Goal: Task Accomplishment & Management: Manage account settings

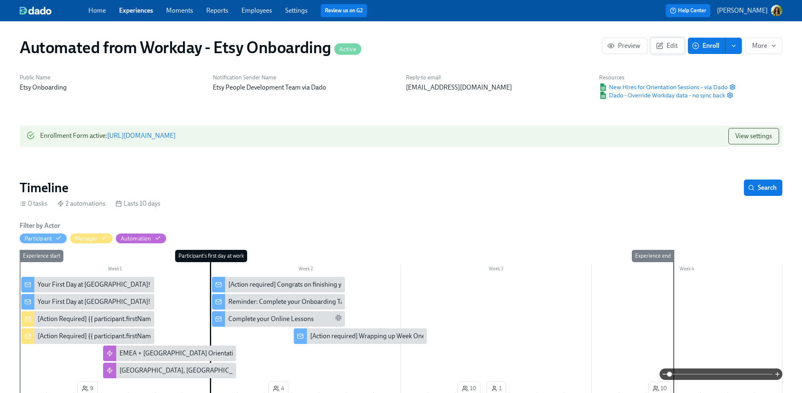
click at [672, 47] on span "Edit" at bounding box center [668, 46] width 20 height 8
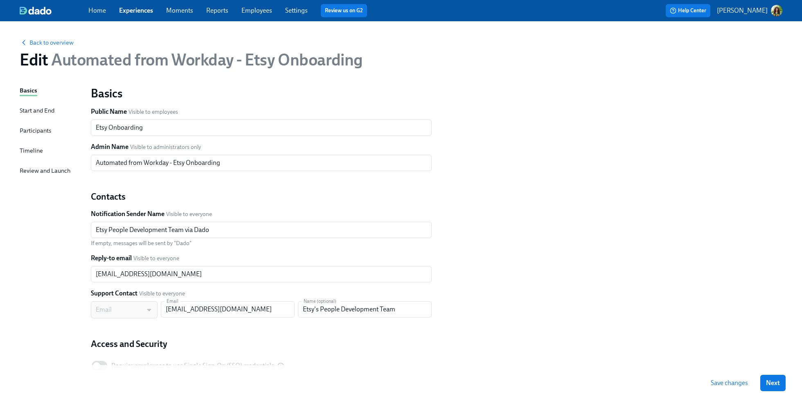
click at [38, 131] on div "Participants" at bounding box center [36, 130] width 32 height 9
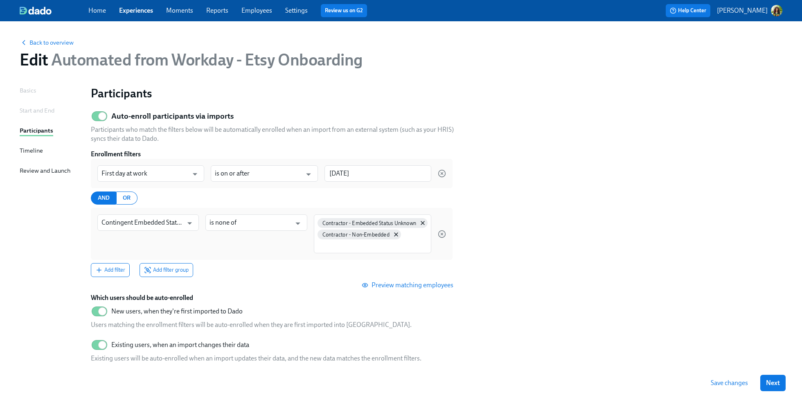
click at [756, 11] on p "[PERSON_NAME]" at bounding box center [742, 10] width 51 height 9
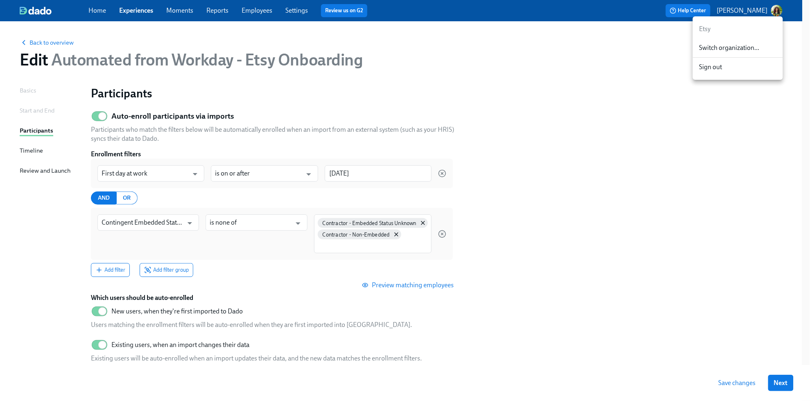
click at [747, 44] on span "Switch organization..." at bounding box center [737, 47] width 77 height 9
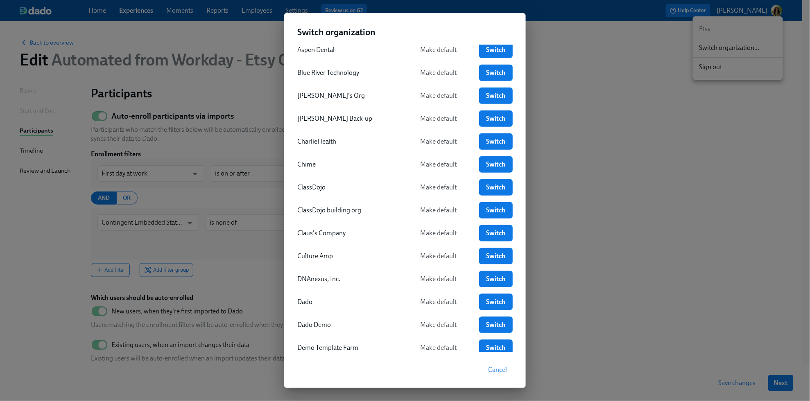
scroll to position [121, 0]
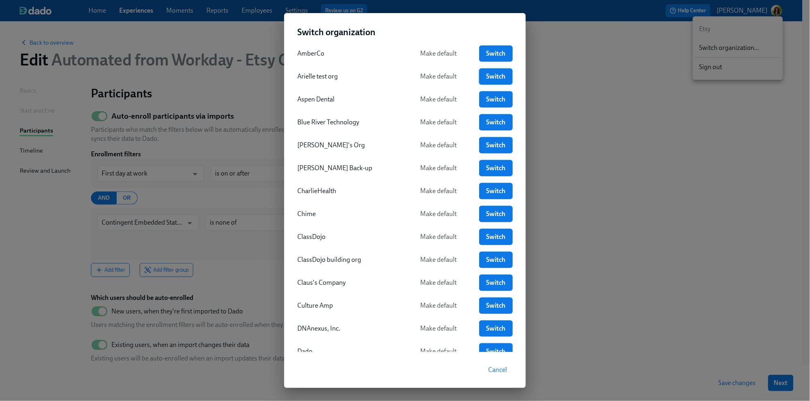
click at [490, 74] on span "Switch" at bounding box center [496, 76] width 22 height 8
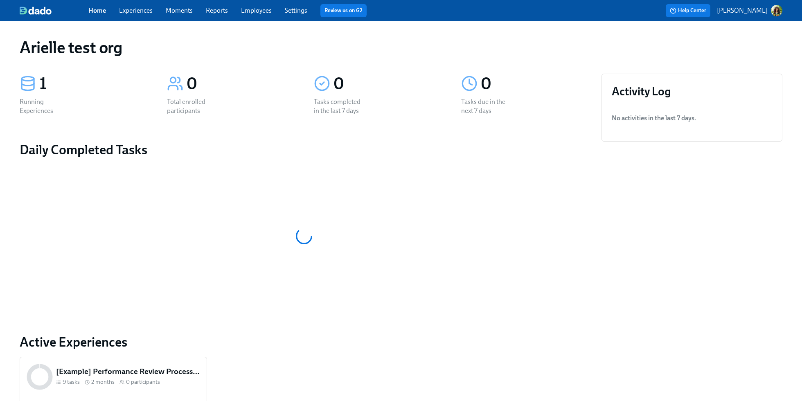
click at [135, 10] on link "Experiences" at bounding box center [136, 11] width 34 height 8
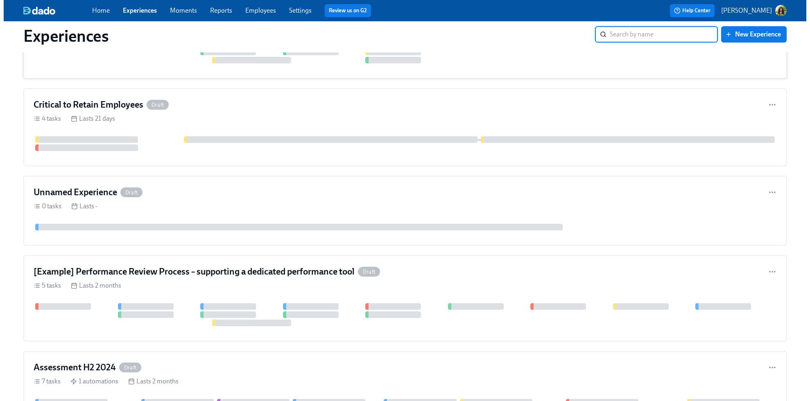
scroll to position [273, 0]
click at [766, 6] on p "[PERSON_NAME]" at bounding box center [742, 10] width 51 height 9
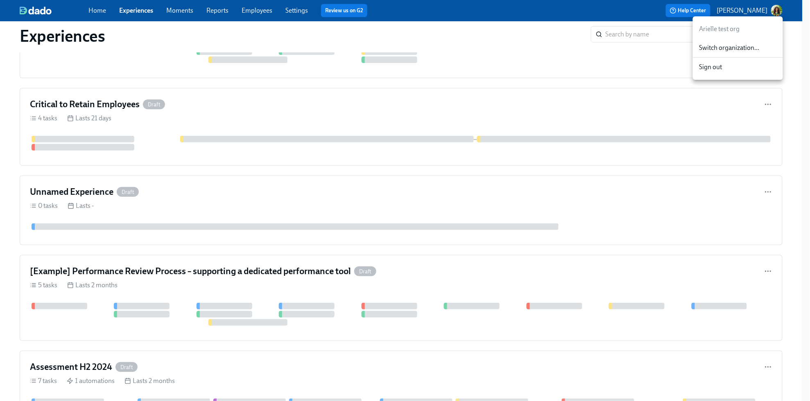
click at [740, 51] on span "Switch organization..." at bounding box center [737, 47] width 77 height 9
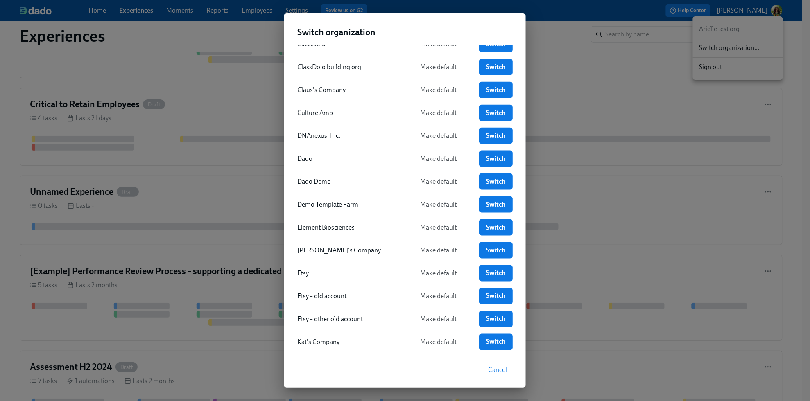
scroll to position [323, 0]
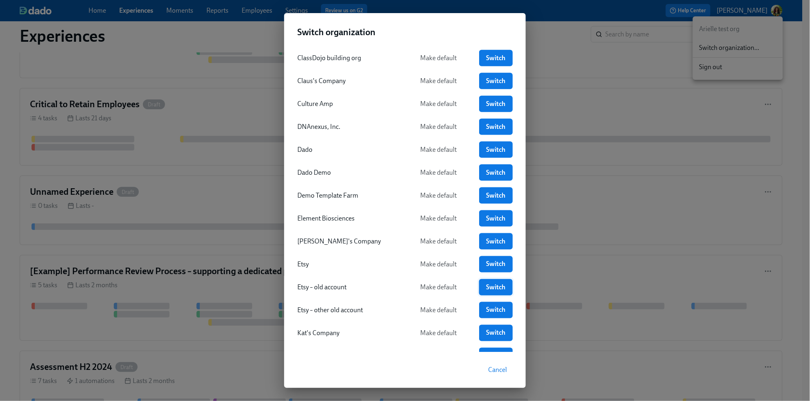
click at [485, 289] on span "Switch" at bounding box center [496, 287] width 22 height 8
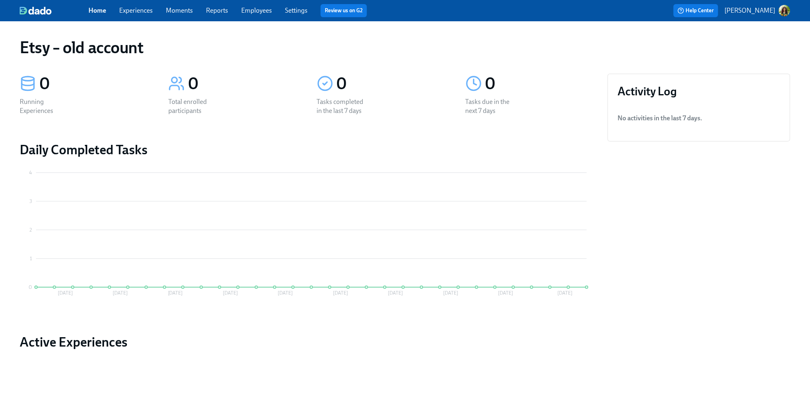
click at [131, 7] on link "Experiences" at bounding box center [136, 11] width 34 height 8
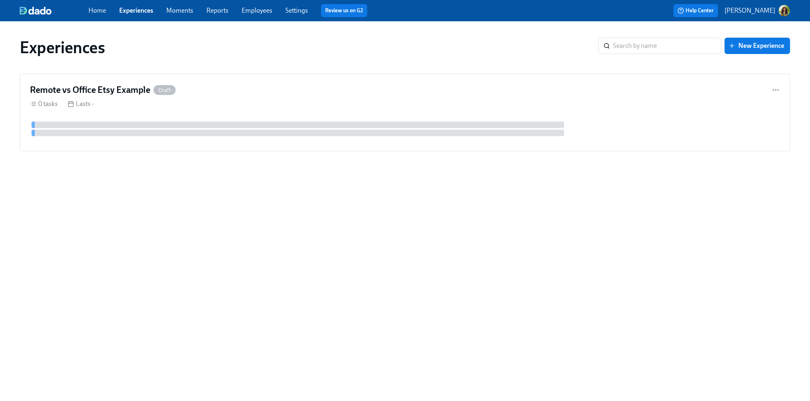
click at [774, 14] on p "[PERSON_NAME]" at bounding box center [749, 10] width 51 height 9
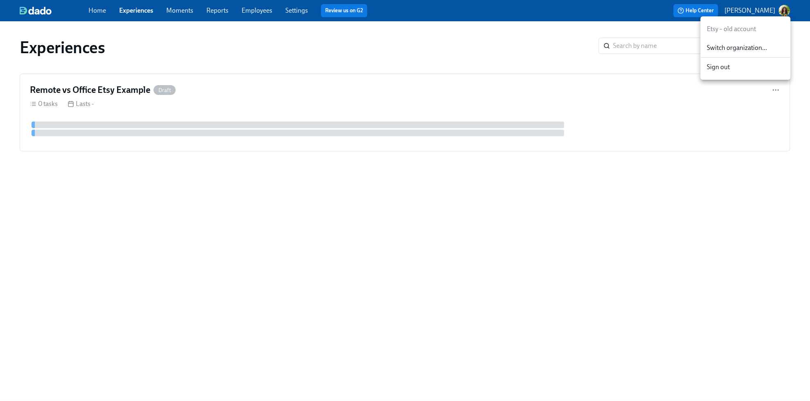
click at [738, 48] on span "Switch organization..." at bounding box center [745, 47] width 77 height 9
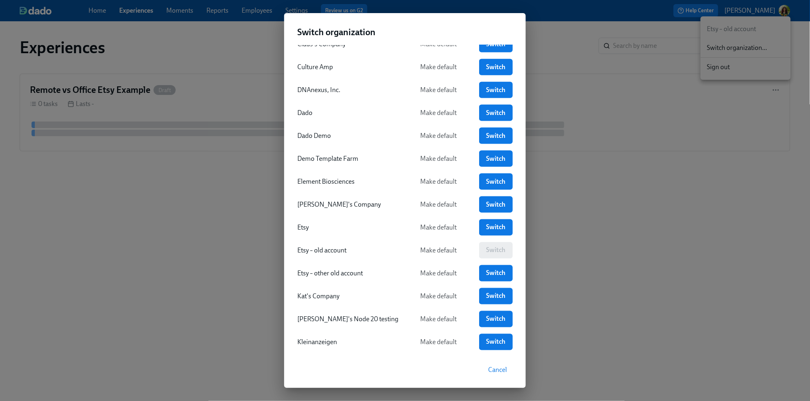
scroll to position [371, 0]
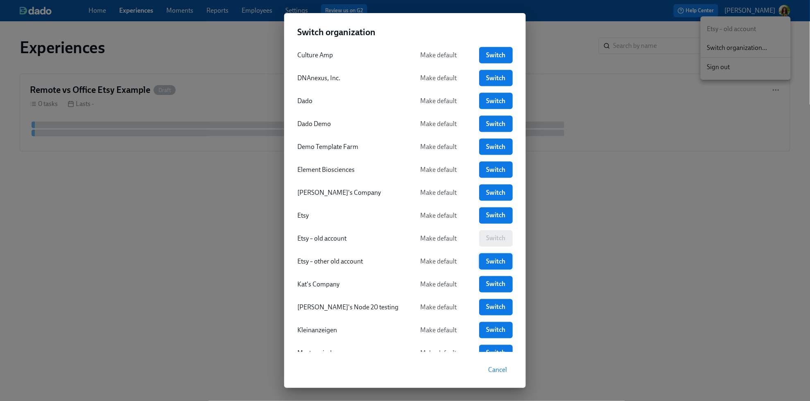
click at [489, 264] on span "Switch" at bounding box center [496, 261] width 22 height 8
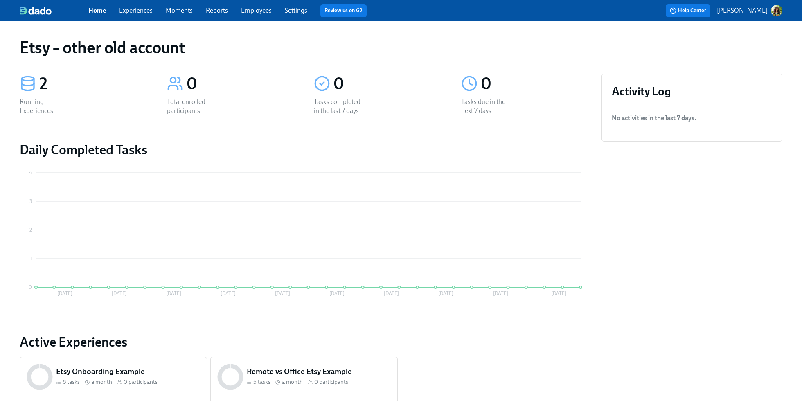
click at [129, 11] on link "Experiences" at bounding box center [136, 11] width 34 height 8
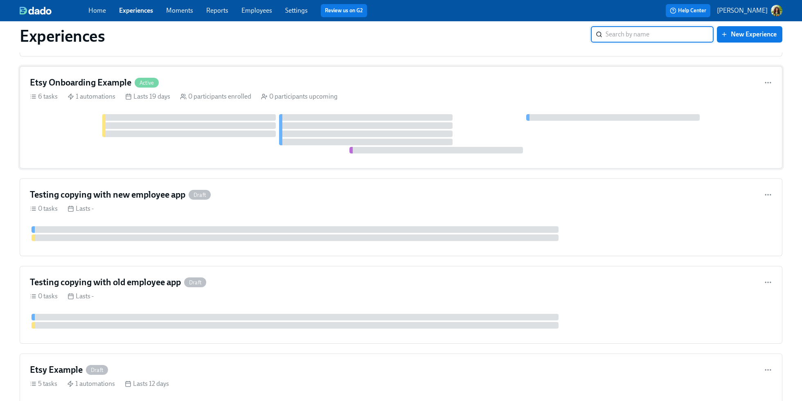
scroll to position [67, 0]
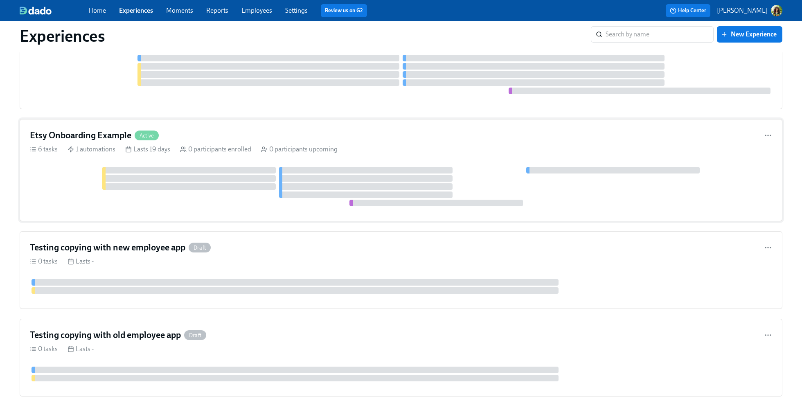
click at [431, 141] on div "Etsy Onboarding Example Active" at bounding box center [401, 135] width 742 height 12
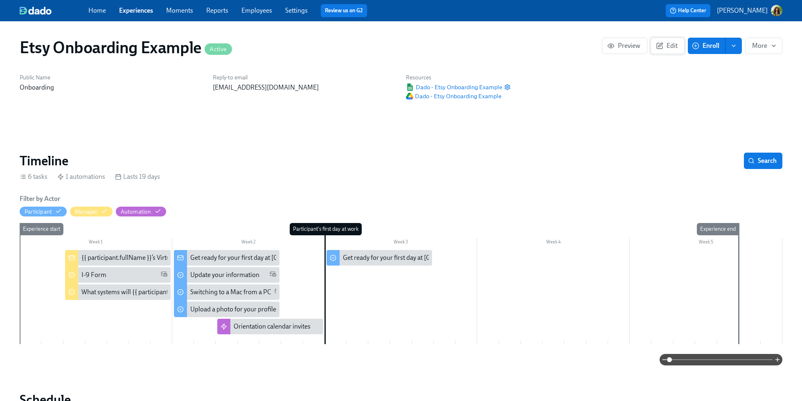
click at [666, 43] on span "Edit" at bounding box center [668, 46] width 20 height 8
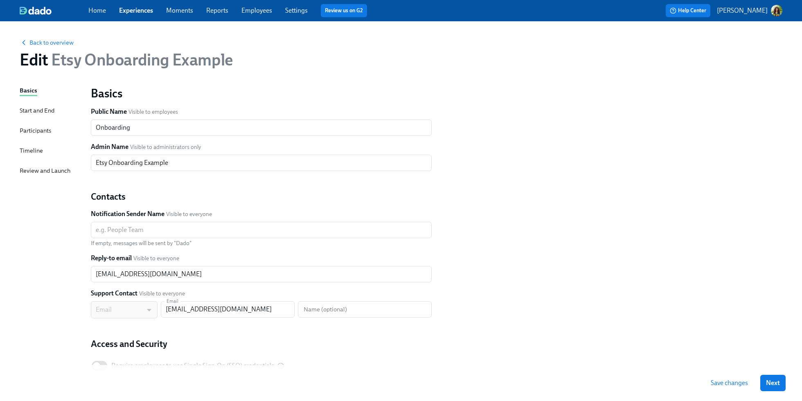
click at [43, 131] on div "Participants" at bounding box center [36, 130] width 32 height 9
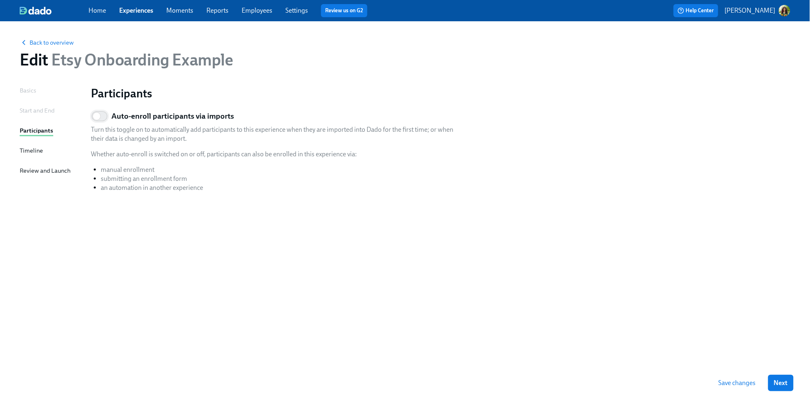
click at [104, 116] on input "Auto-enroll participants via imports" at bounding box center [97, 116] width 54 height 18
checkbox input "true"
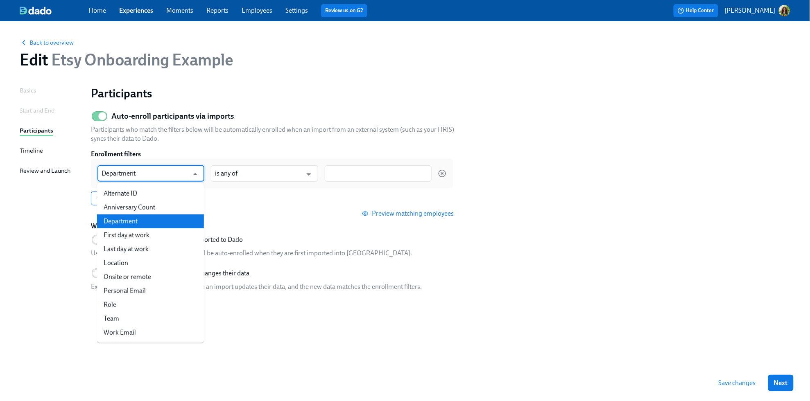
click at [184, 176] on input "Department" at bounding box center [145, 173] width 87 height 16
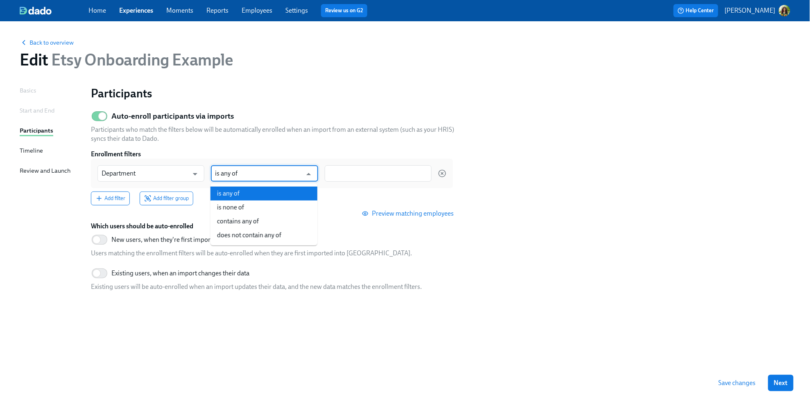
click at [297, 177] on input "is any of" at bounding box center [258, 173] width 87 height 16
